Goal: Task Accomplishment & Management: Use online tool/utility

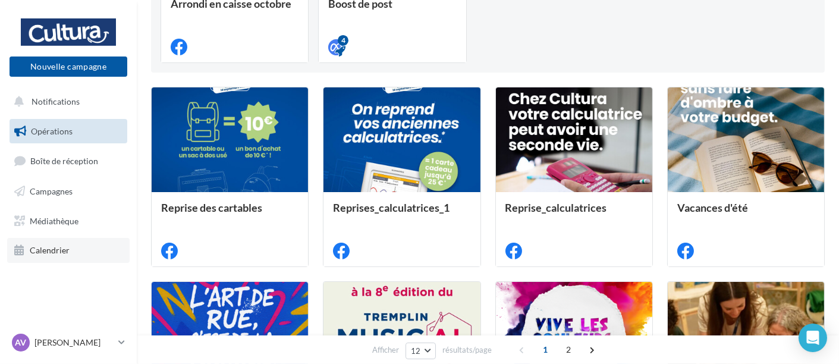
scroll to position [239, 0]
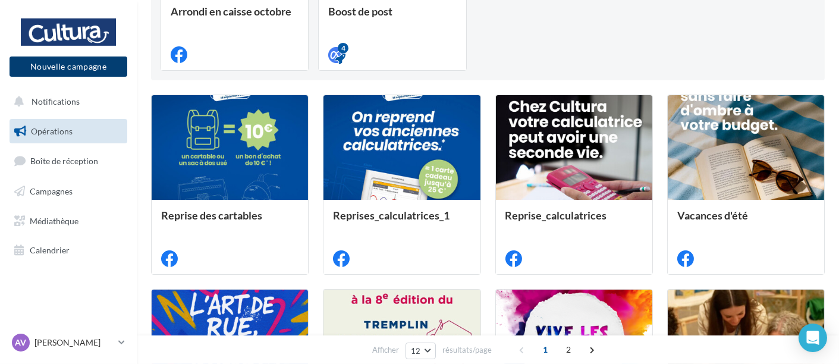
click at [58, 58] on button "Nouvelle campagne" at bounding box center [69, 66] width 118 height 20
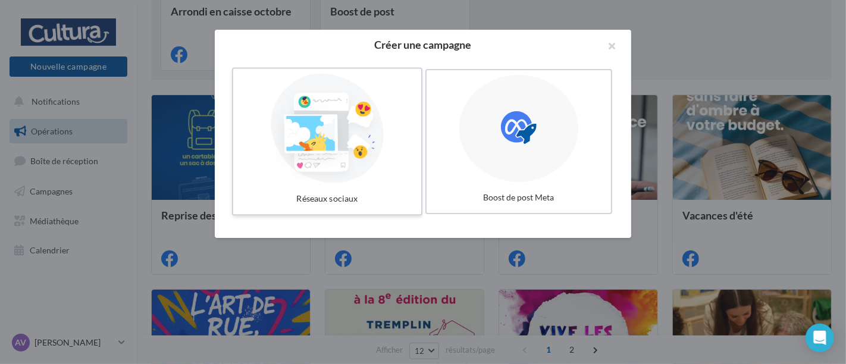
click at [341, 122] on div at bounding box center [327, 128] width 178 height 109
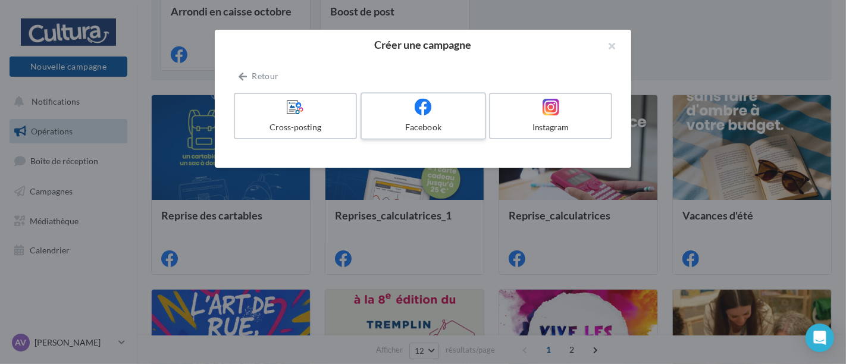
click at [425, 121] on label "Facebook" at bounding box center [422, 116] width 125 height 48
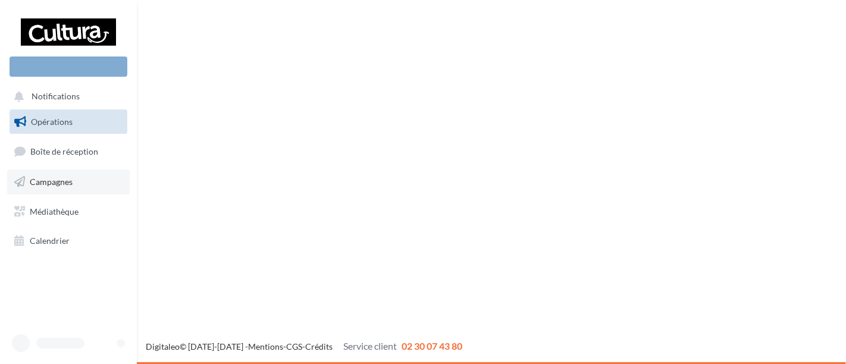
click at [52, 178] on span "Campagnes" at bounding box center [51, 182] width 43 height 10
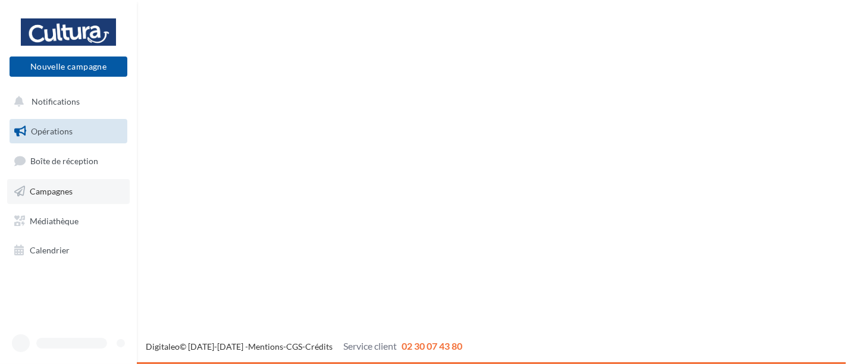
click at [48, 190] on span "Campagnes" at bounding box center [51, 191] width 43 height 10
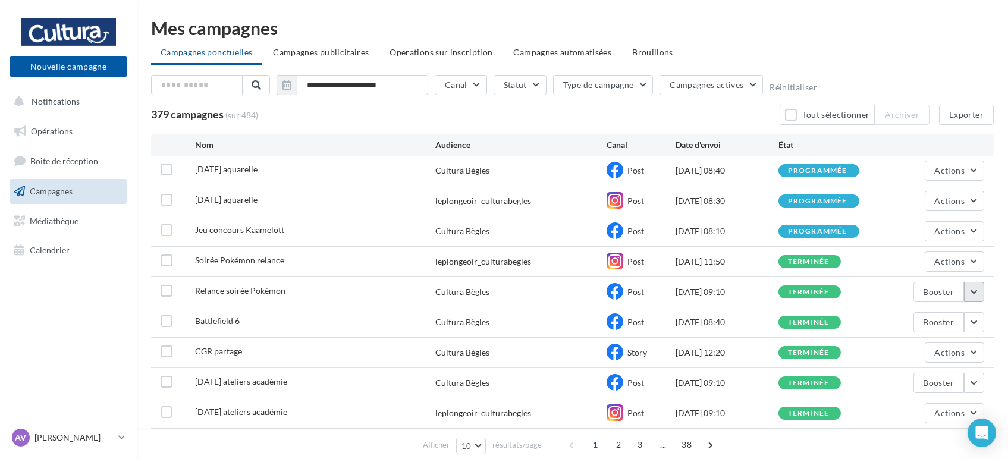
click at [845, 297] on button "button" at bounding box center [974, 292] width 20 height 20
click at [845, 319] on button "Voir les résultats" at bounding box center [924, 319] width 119 height 31
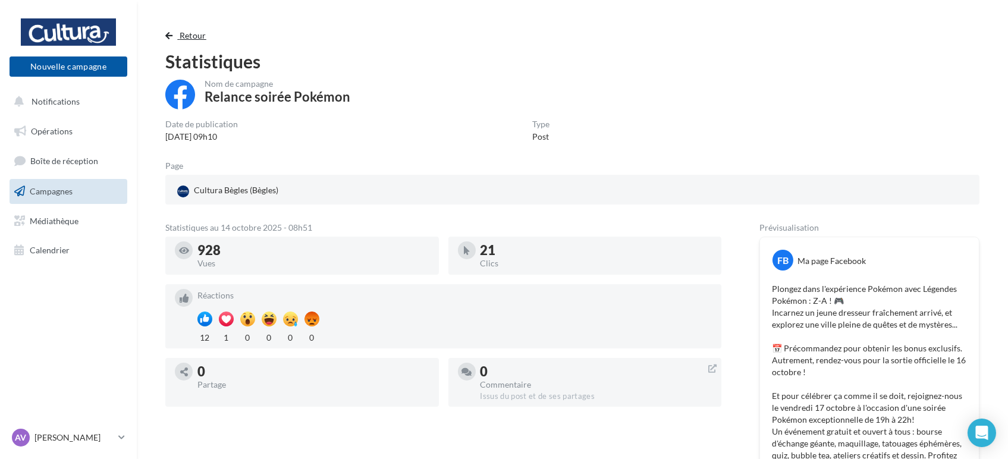
click at [172, 34] on button "Retour" at bounding box center [188, 36] width 46 height 14
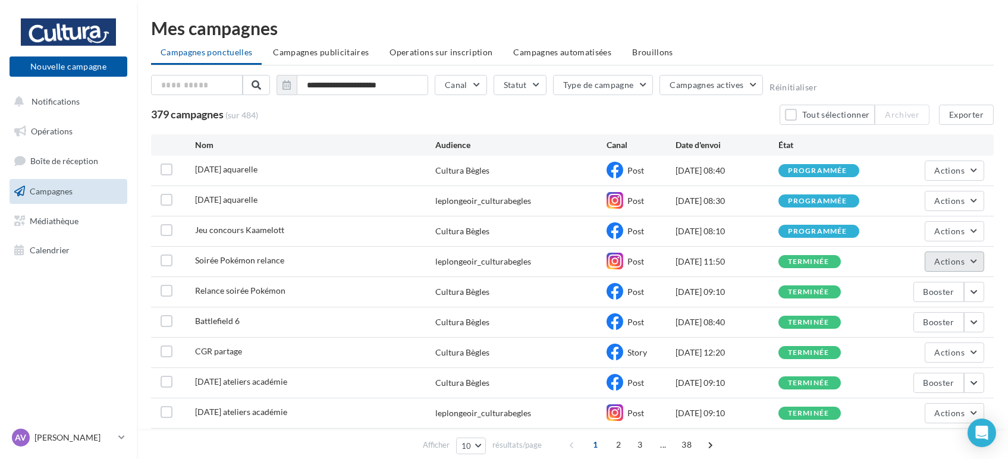
click at [845, 265] on button "Actions" at bounding box center [954, 262] width 59 height 20
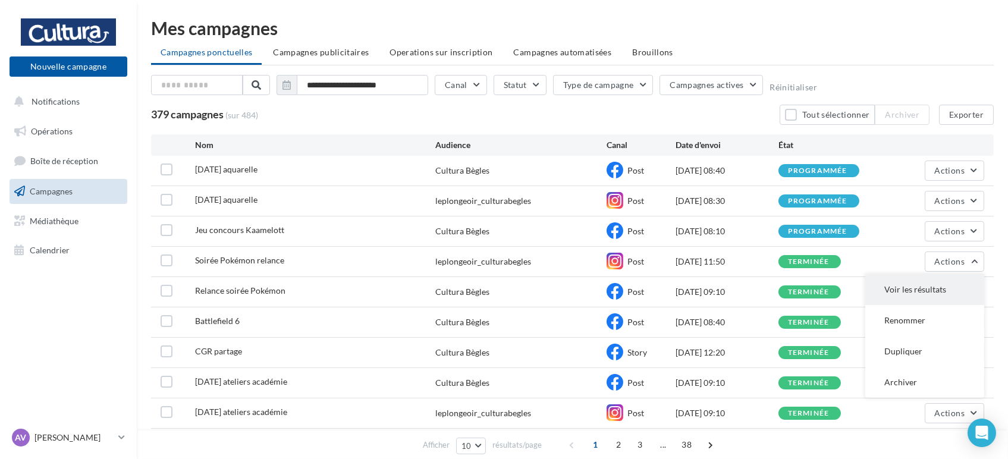
click at [845, 290] on button "Voir les résultats" at bounding box center [924, 289] width 119 height 31
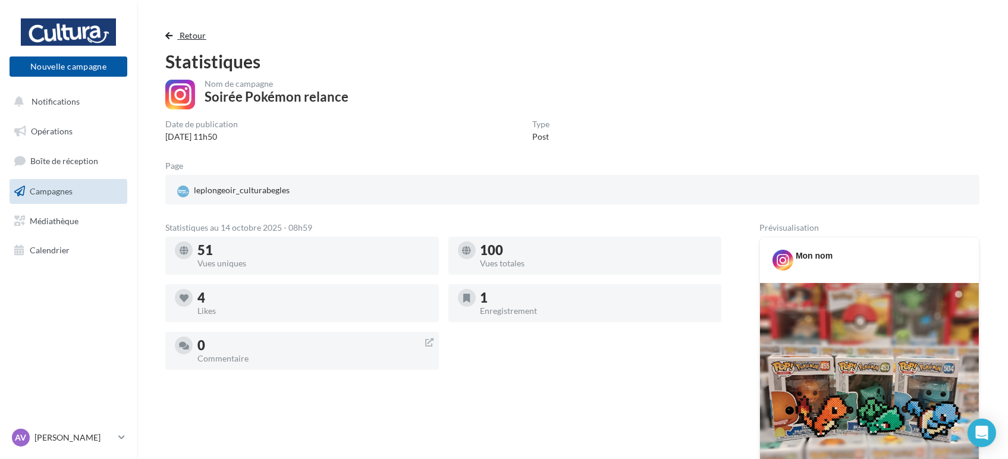
click at [176, 30] on button "Retour" at bounding box center [188, 36] width 46 height 14
